Goal: Book appointment/travel/reservation

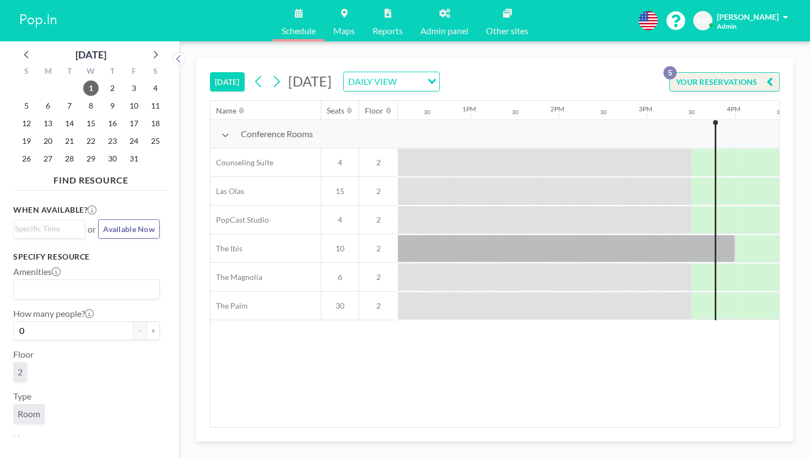
scroll to position [0, 1075]
click at [148, 50] on icon at bounding box center [155, 54] width 14 height 14
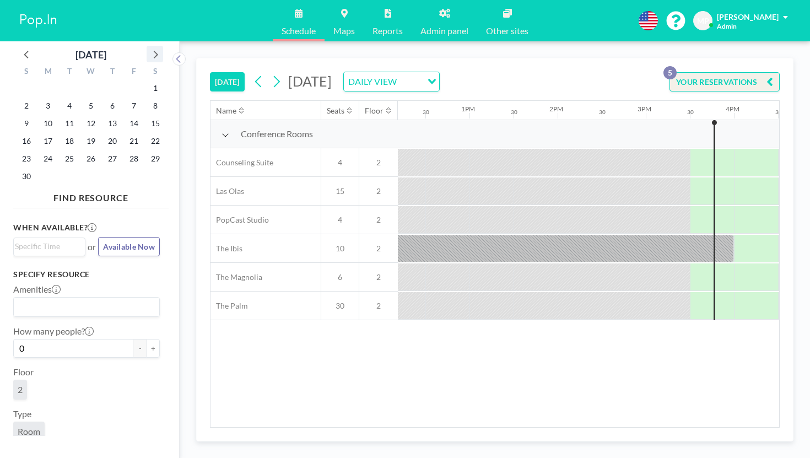
click at [148, 50] on icon at bounding box center [155, 54] width 14 height 14
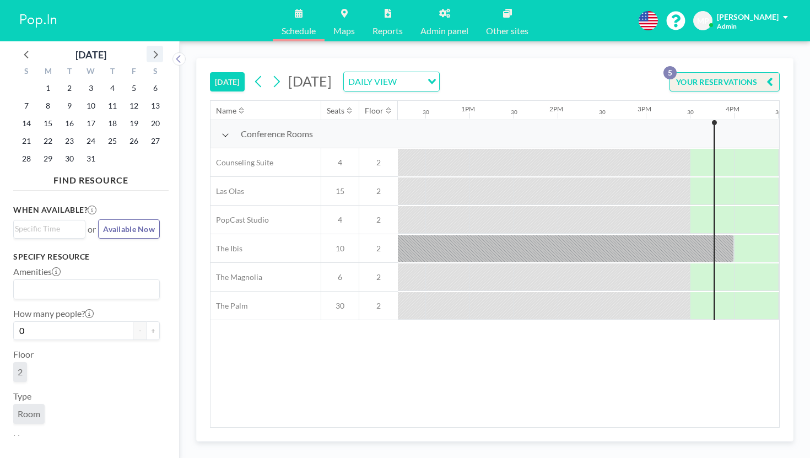
click at [148, 50] on icon at bounding box center [155, 54] width 14 height 14
click at [83, 151] on span "28" at bounding box center [90, 158] width 15 height 15
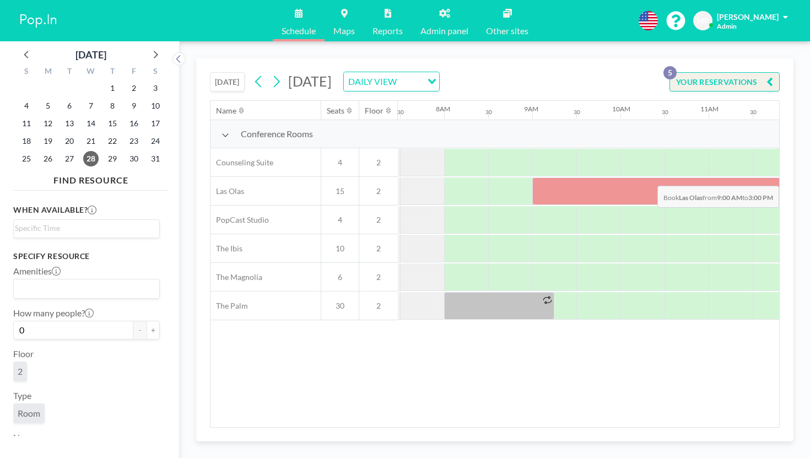
scroll to position [0, 725]
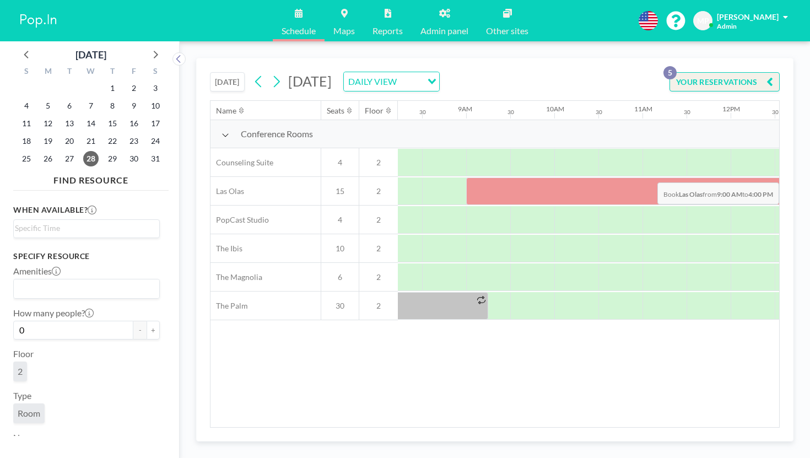
drag, startPoint x: 452, startPoint y: 155, endPoint x: 722, endPoint y: 157, distance: 270.1
click at [722, 177] on div at bounding box center [774, 191] width 617 height 28
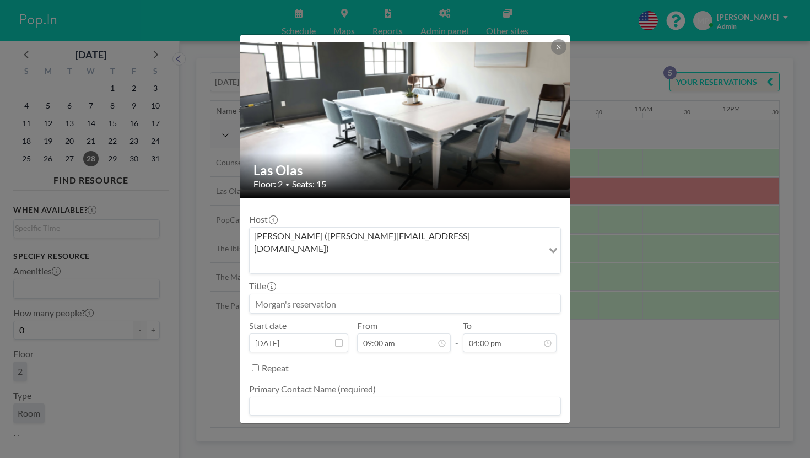
click at [322, 294] on input at bounding box center [405, 303] width 311 height 19
type input "Liberty Middle"
click at [433, 397] on textarea at bounding box center [405, 406] width 312 height 19
type textarea "Liberty Middle"
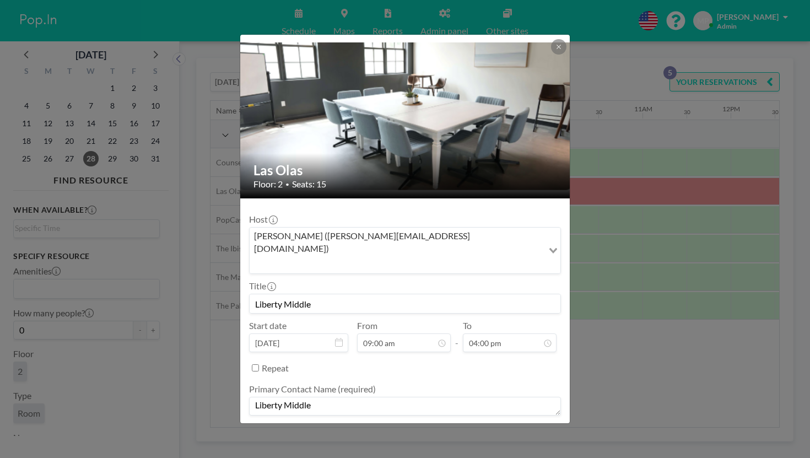
type textarea "-"
type textarea "invoice"
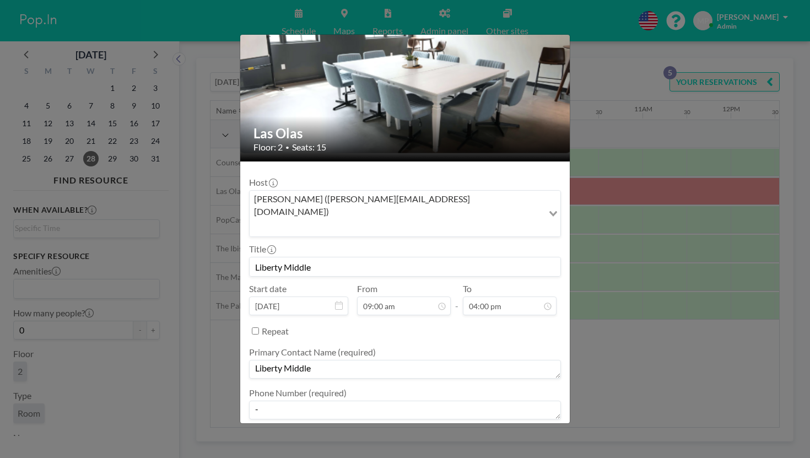
scroll to position [0, 0]
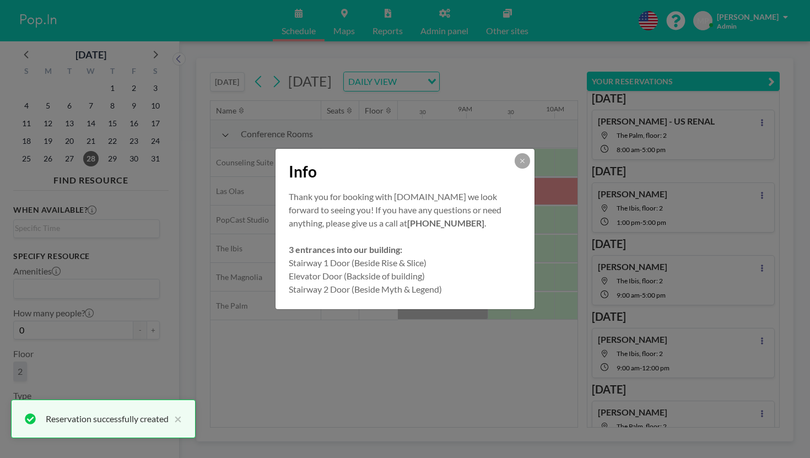
click at [508, 175] on div "Info" at bounding box center [405, 169] width 259 height 41
click at [519, 164] on icon at bounding box center [522, 161] width 7 height 7
